Goal: Task Accomplishment & Management: Use online tool/utility

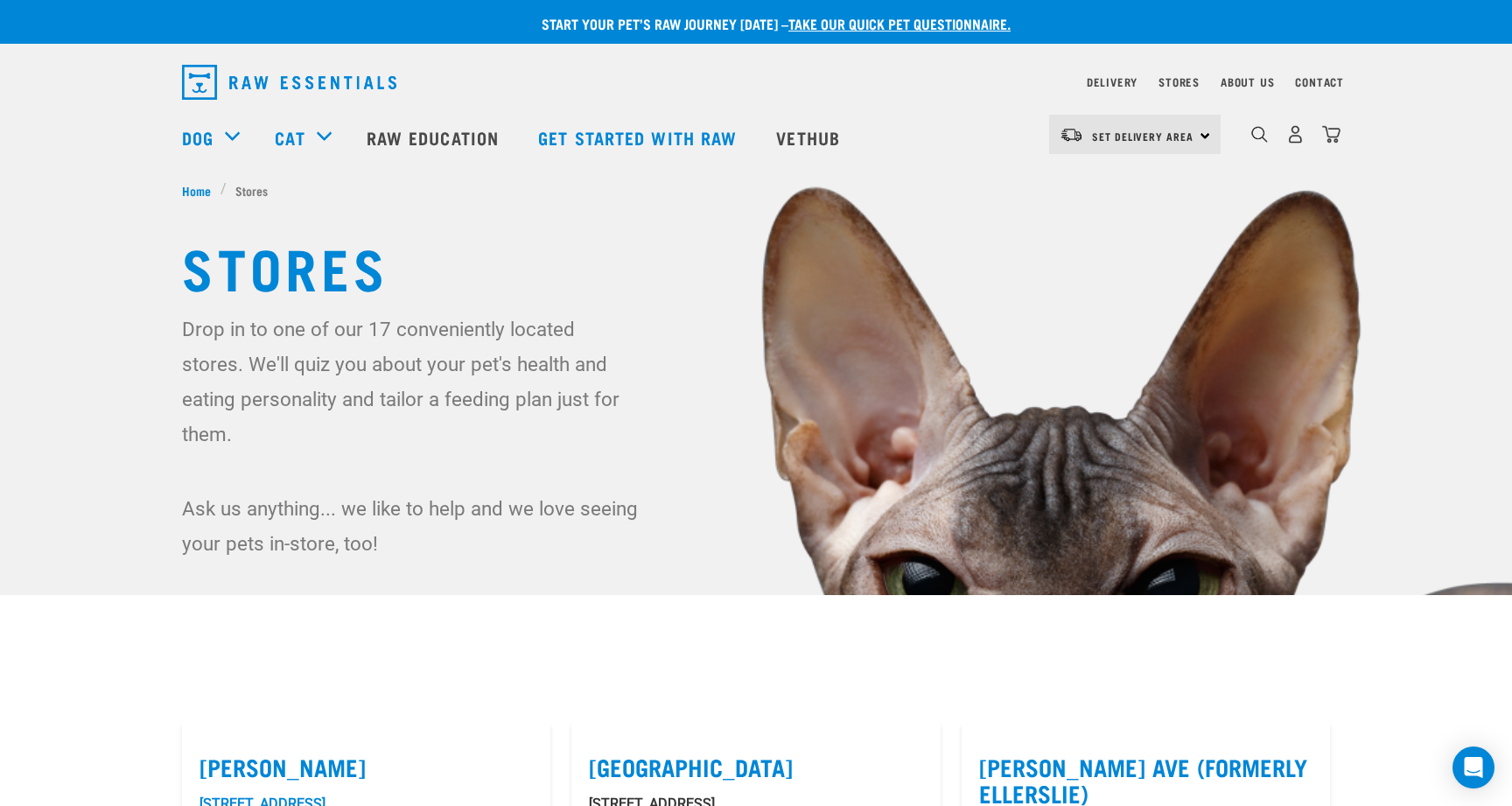
click at [1204, 135] on div "Set Delivery Area North Island South Island" at bounding box center [1134, 134] width 172 height 39
click at [1153, 182] on link "[GEOGRAPHIC_DATA]" at bounding box center [1132, 184] width 168 height 38
click at [1117, 82] on link "Delivery" at bounding box center [1112, 82] width 51 height 7
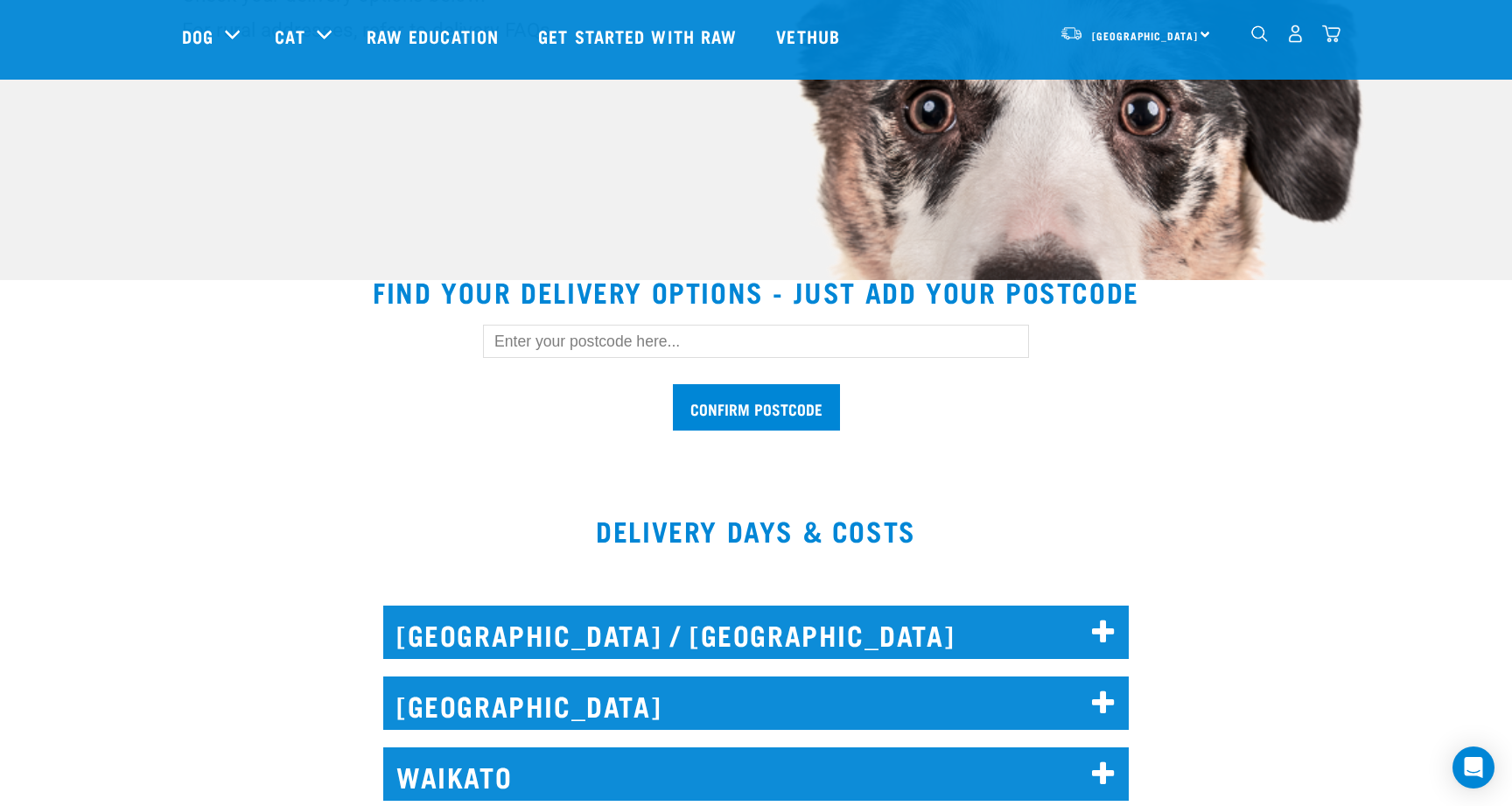
scroll to position [319, 0]
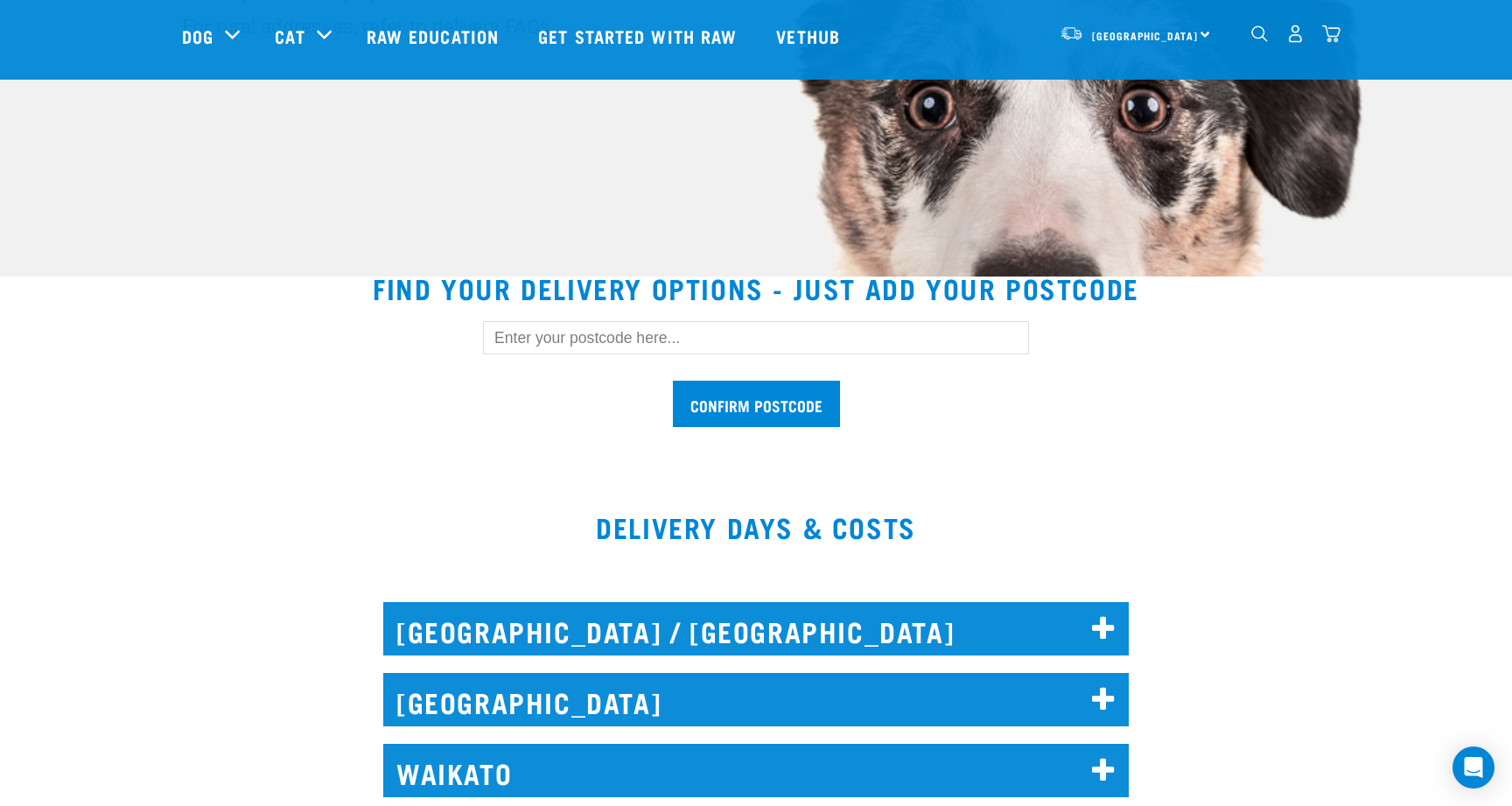
click at [505, 345] on input "text" at bounding box center [756, 337] width 546 height 33
type input "3620"
click at [751, 402] on input "Confirm postcode" at bounding box center [756, 403] width 167 height 46
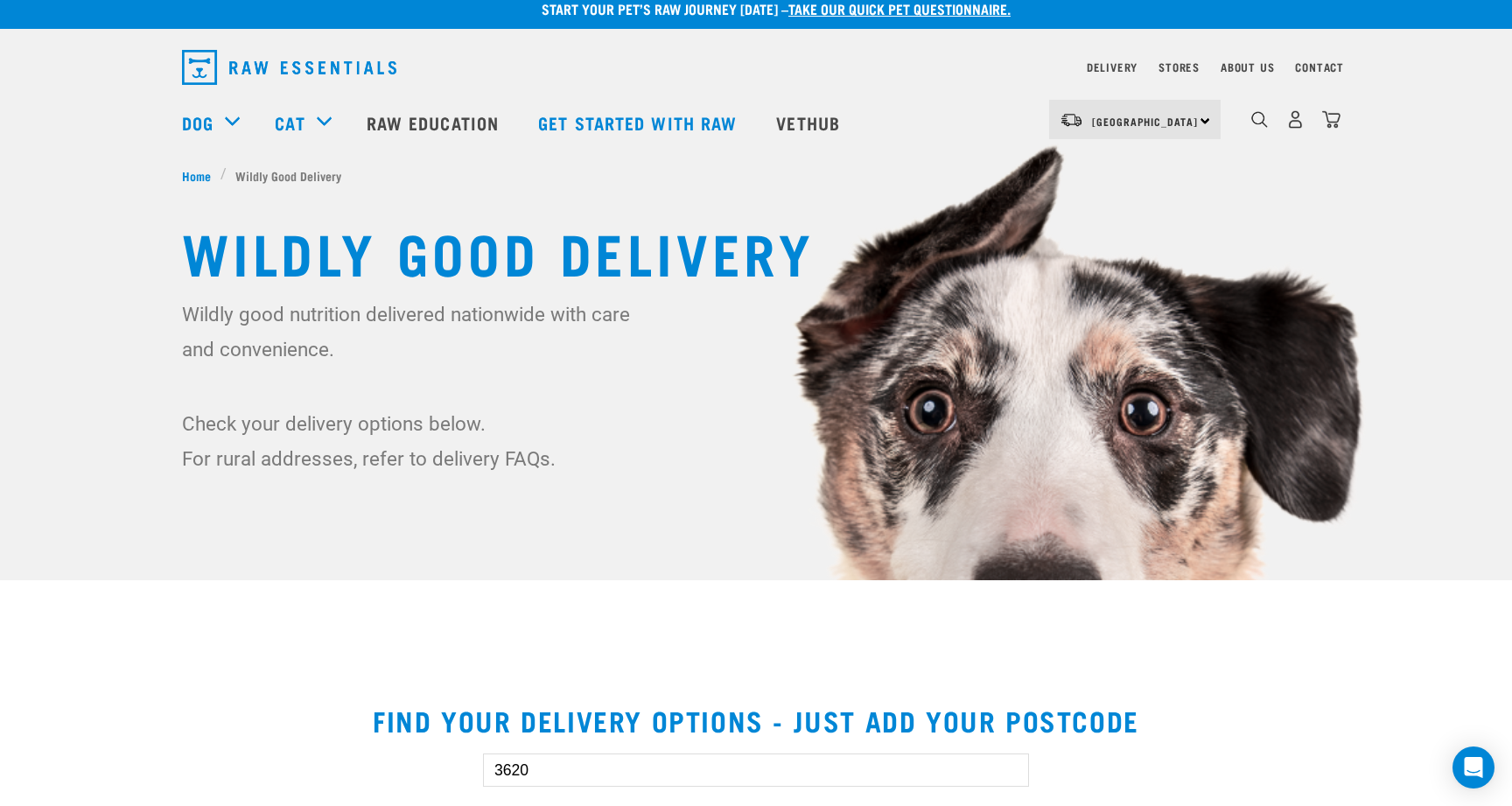
scroll to position [0, 0]
